Goal: Task Accomplishment & Management: Manage account settings

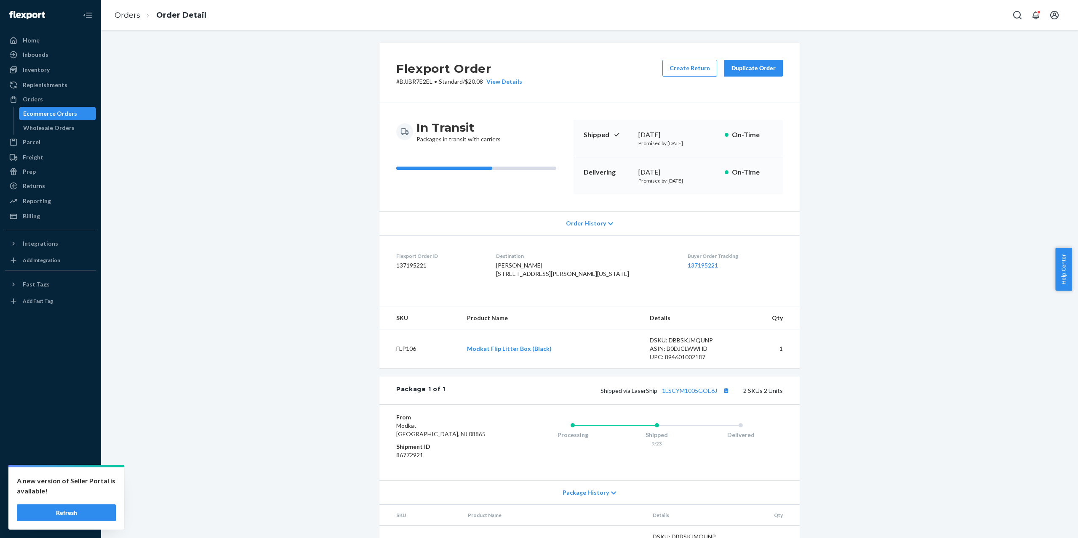
click at [135, 13] on link "Orders" at bounding box center [127, 15] width 26 height 9
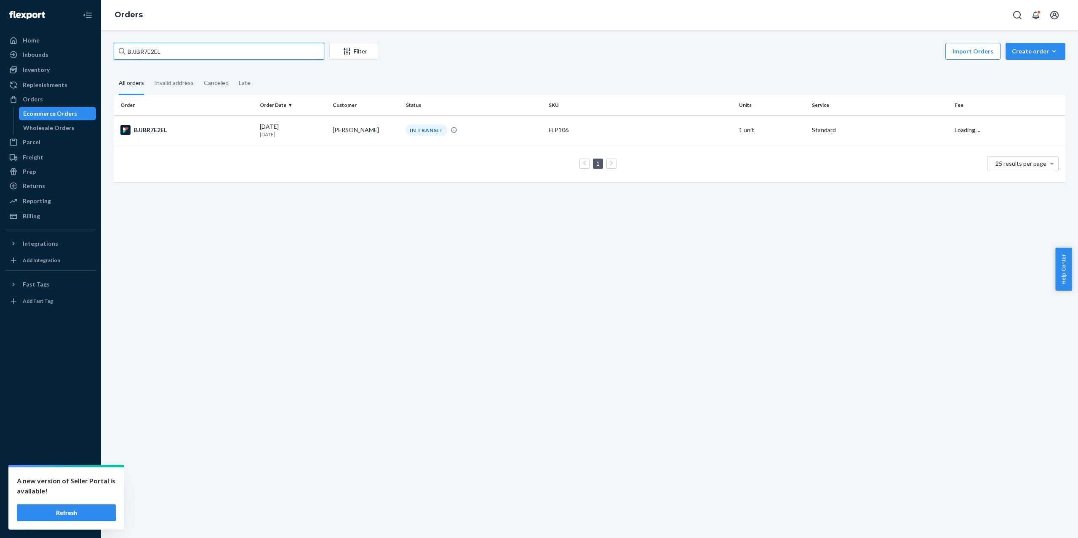
click at [251, 56] on input "BJJBR7E2EL" at bounding box center [219, 51] width 210 height 17
paste input "MK-371270"
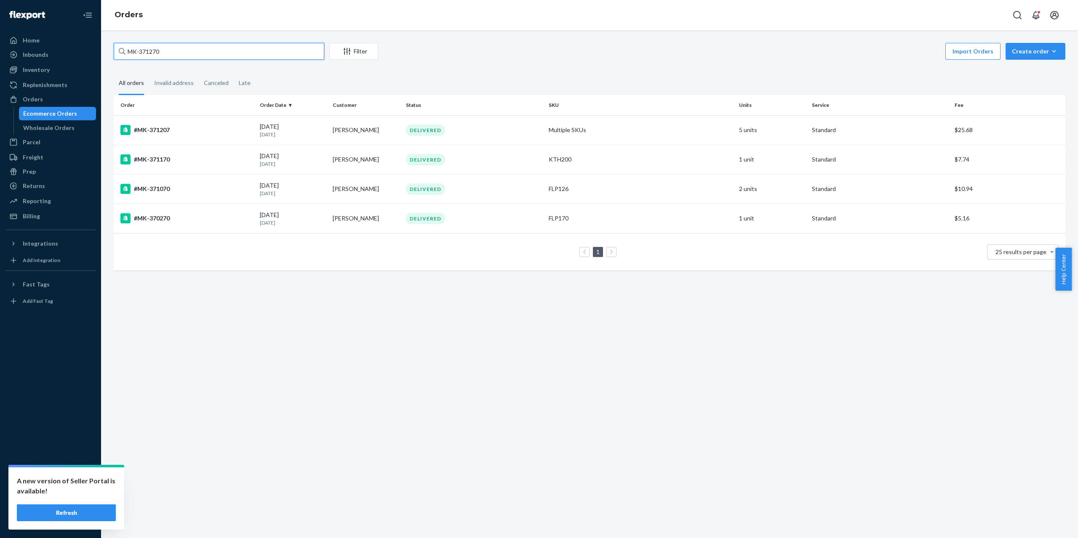
type input "MK-371270"
click at [242, 54] on input "MK-371270" at bounding box center [219, 51] width 210 height 17
click at [107, 509] on button "Refresh" at bounding box center [66, 513] width 99 height 17
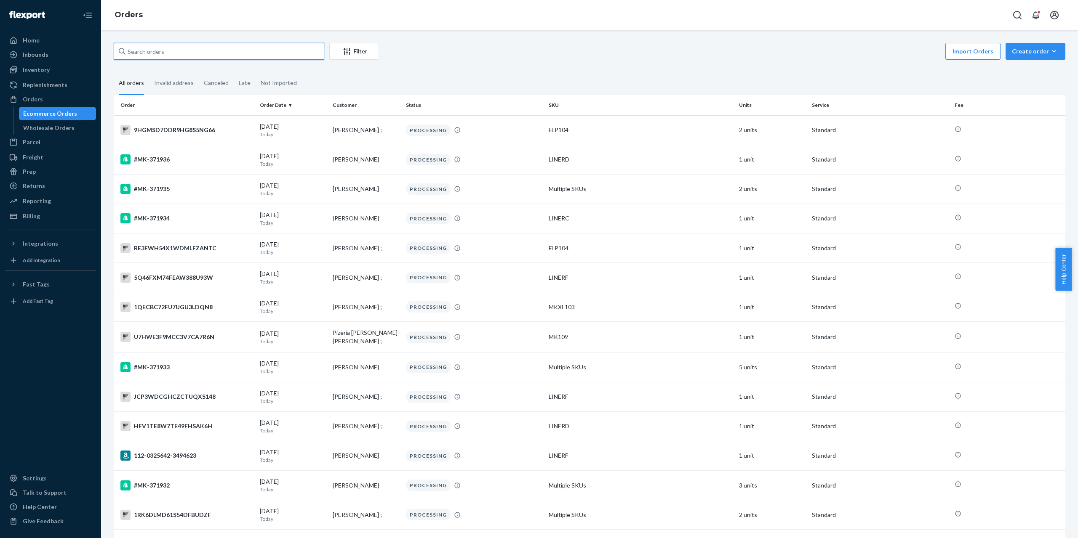
click at [196, 49] on input "text" at bounding box center [219, 51] width 210 height 17
paste input "MK-371270"
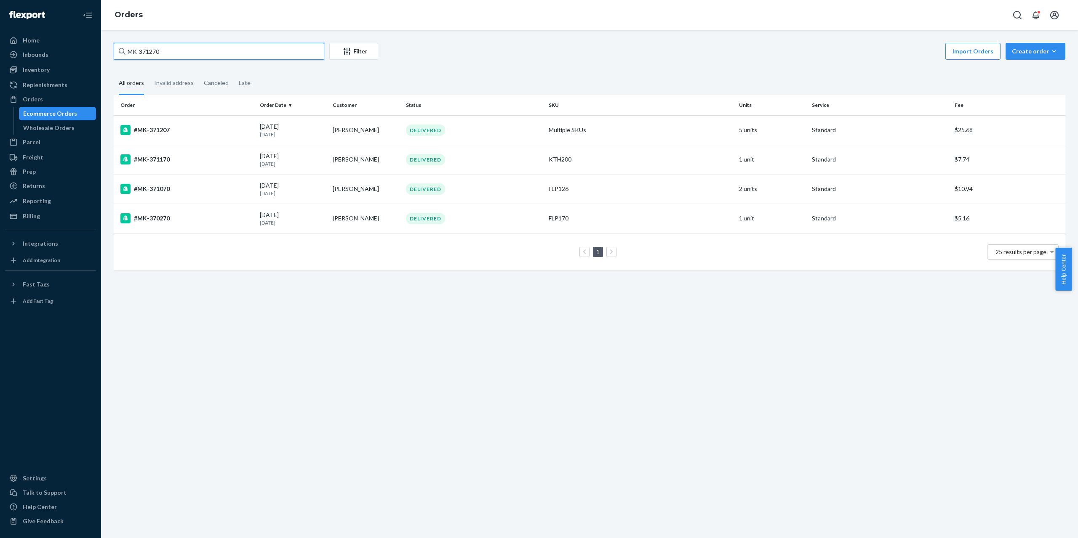
drag, startPoint x: 202, startPoint y: 46, endPoint x: 125, endPoint y: 51, distance: 76.4
click at [125, 51] on input "MK-371270" at bounding box center [219, 51] width 210 height 17
paste input "#"
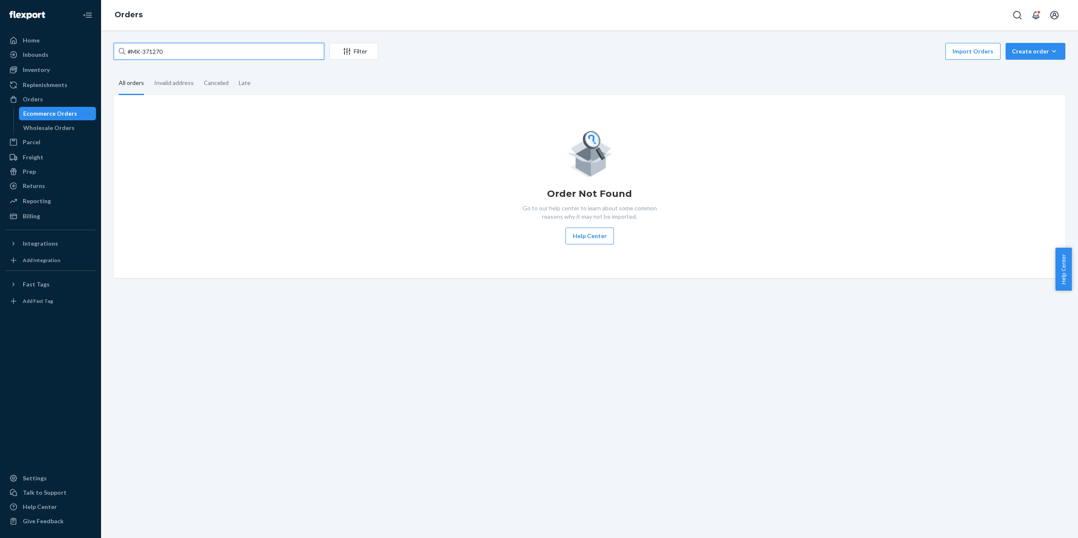
click at [131, 51] on input "#MK-371270" at bounding box center [219, 51] width 210 height 17
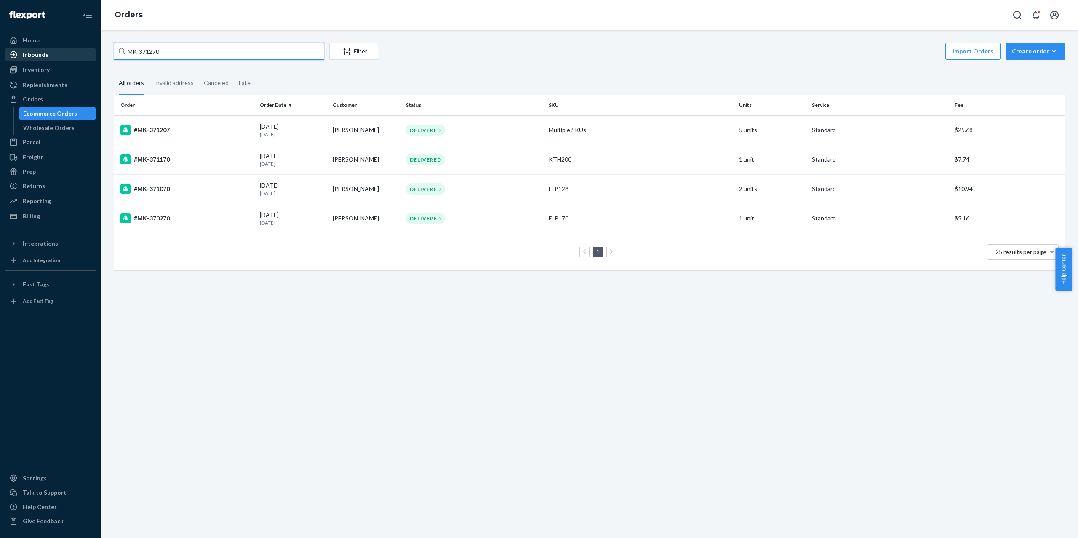
drag, startPoint x: 191, startPoint y: 53, endPoint x: 85, endPoint y: 52, distance: 105.7
click at [85, 52] on div "Home Inbounds Shipping Plans Problems Inventory Products Branded Packaging Repl…" at bounding box center [539, 269] width 1078 height 538
paste input "114-6580141-6151442"
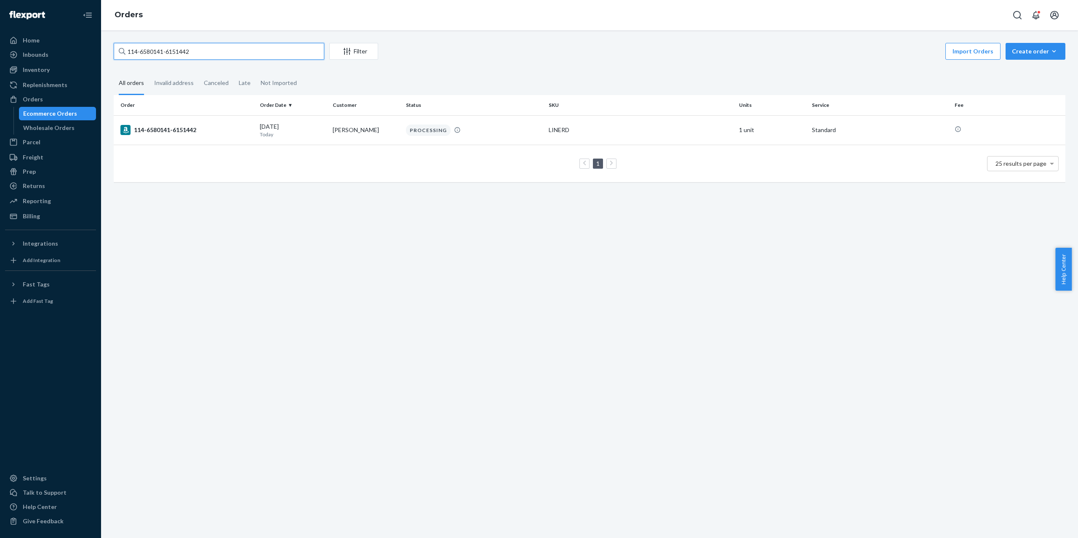
type input "114-6580141-6151442"
click at [164, 127] on div "114-6580141-6151442" at bounding box center [186, 130] width 133 height 10
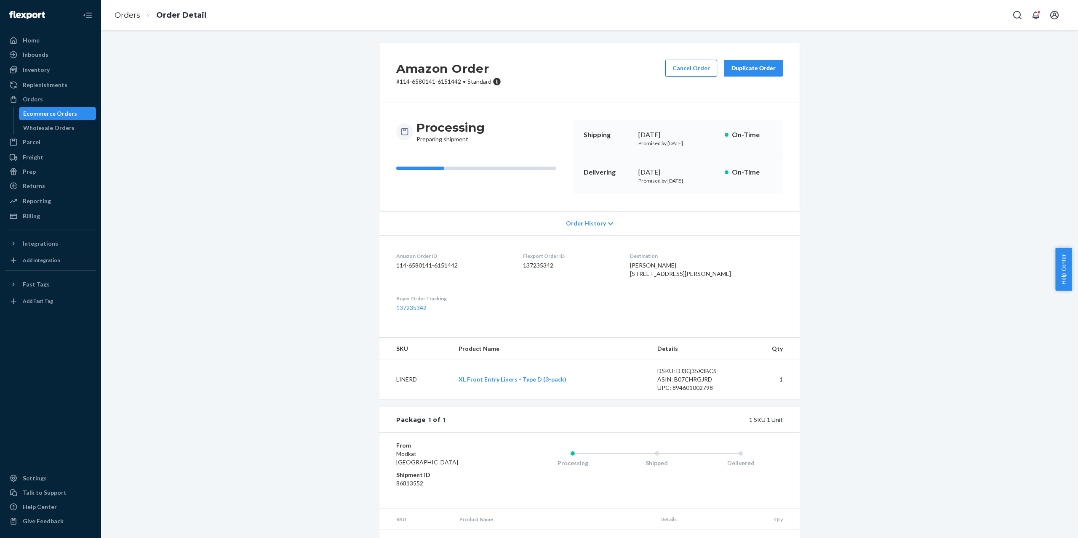
click at [680, 71] on button "Cancel Order" at bounding box center [691, 68] width 52 height 17
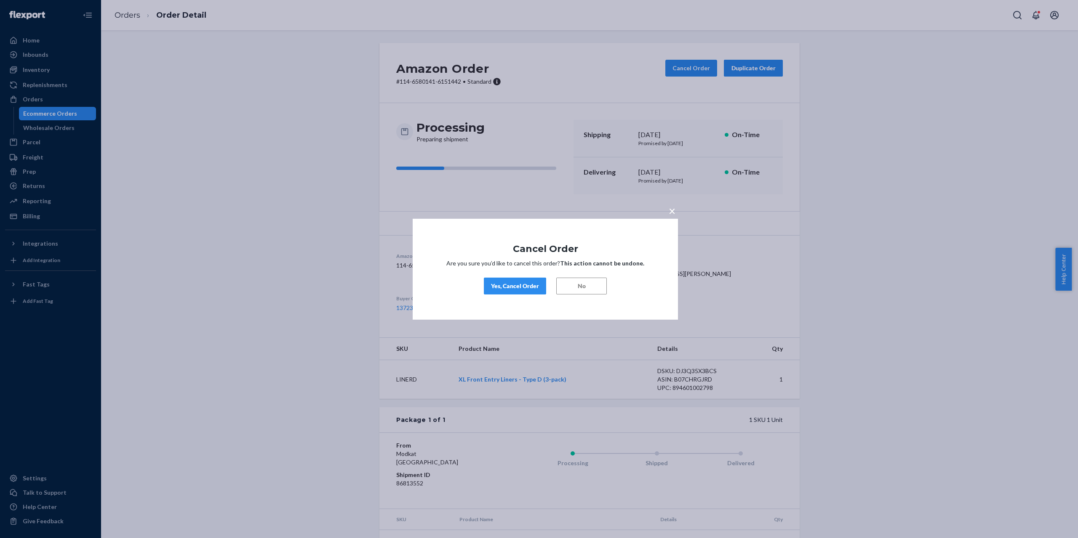
click at [517, 285] on div "Yes, Cancel Order" at bounding box center [515, 286] width 48 height 8
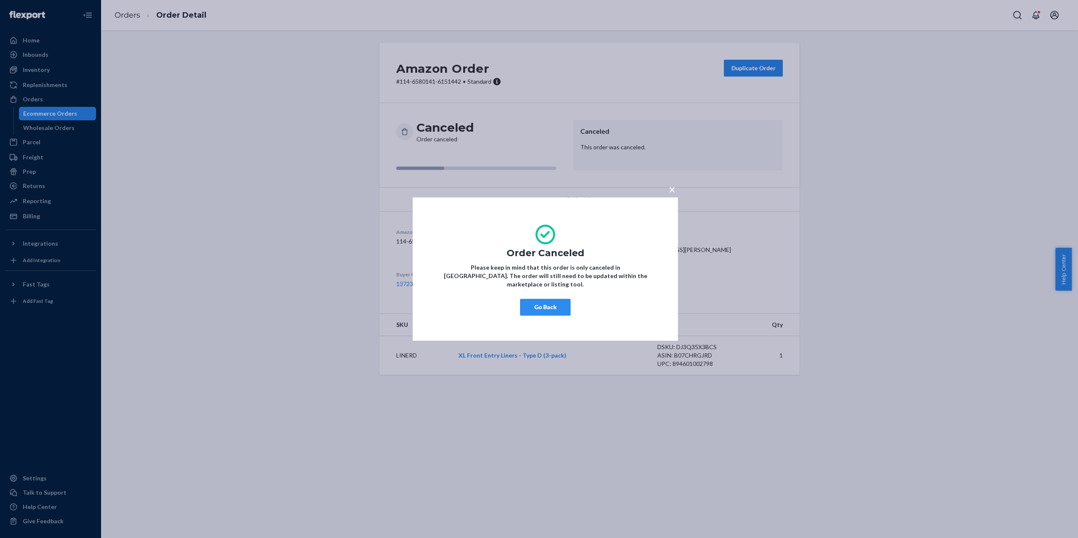
click at [556, 303] on button "Go Back" at bounding box center [545, 307] width 51 height 17
